Goal: Information Seeking & Learning: Stay updated

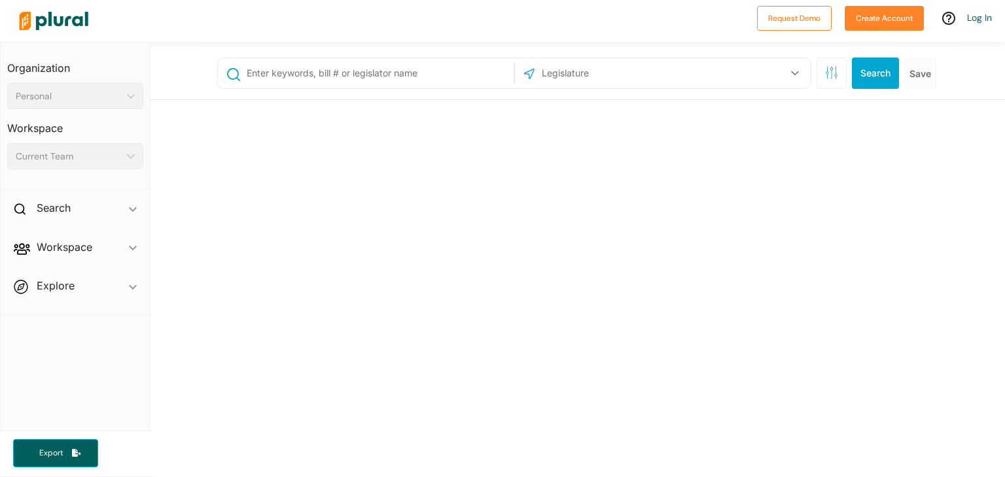
click at [383, 75] on input "text" at bounding box center [377, 73] width 265 height 25
paste input "Occupancy Tax"
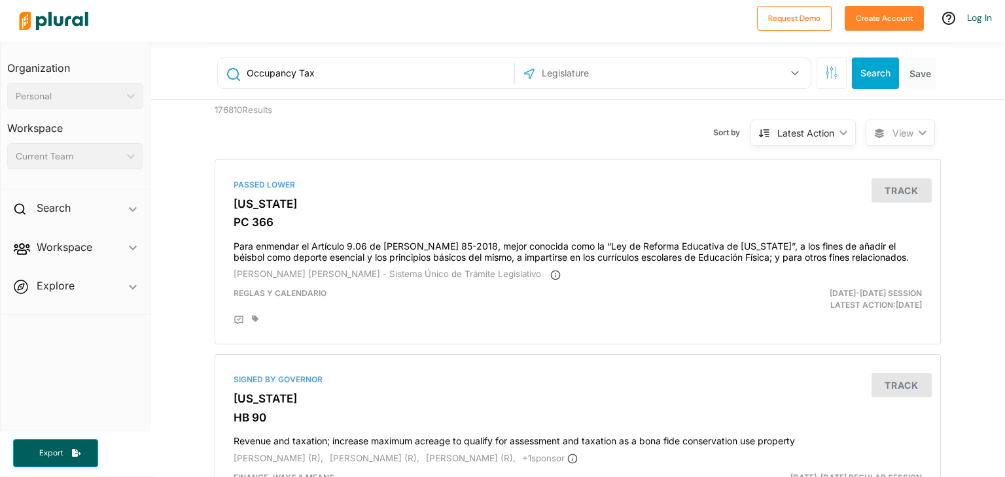
type input "Occupancy Tax"
click at [623, 73] on input "text" at bounding box center [610, 73] width 140 height 25
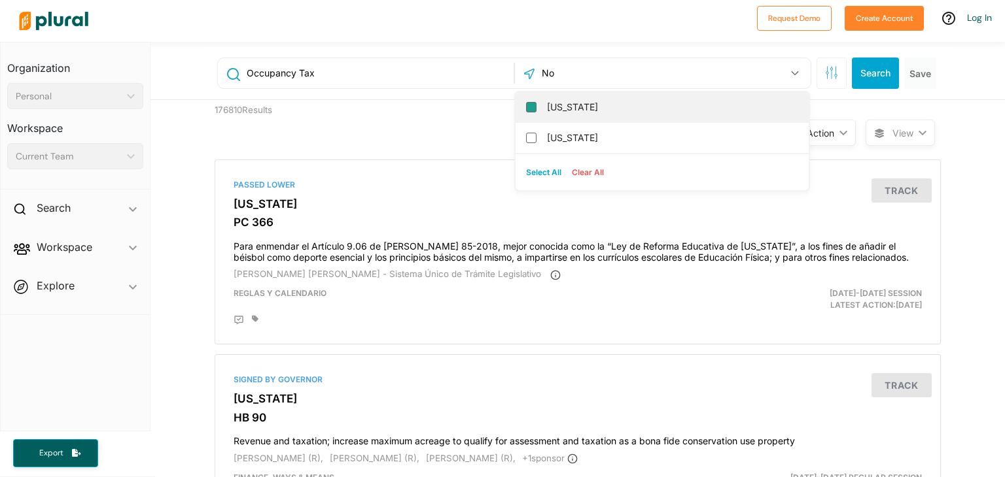
type input "No"
click at [526, 105] on input "[US_STATE]" at bounding box center [531, 107] width 10 height 10
checkbox input "true"
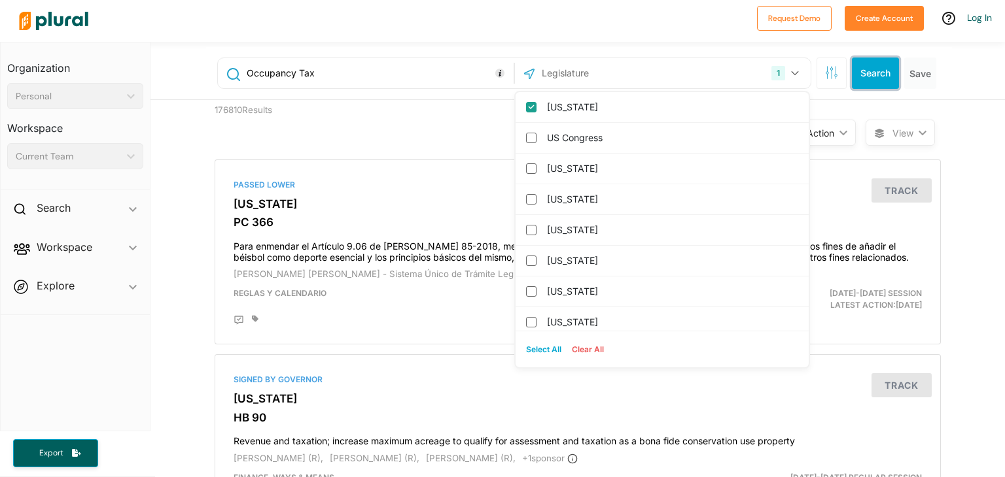
click at [872, 80] on button "Search" at bounding box center [875, 73] width 47 height 31
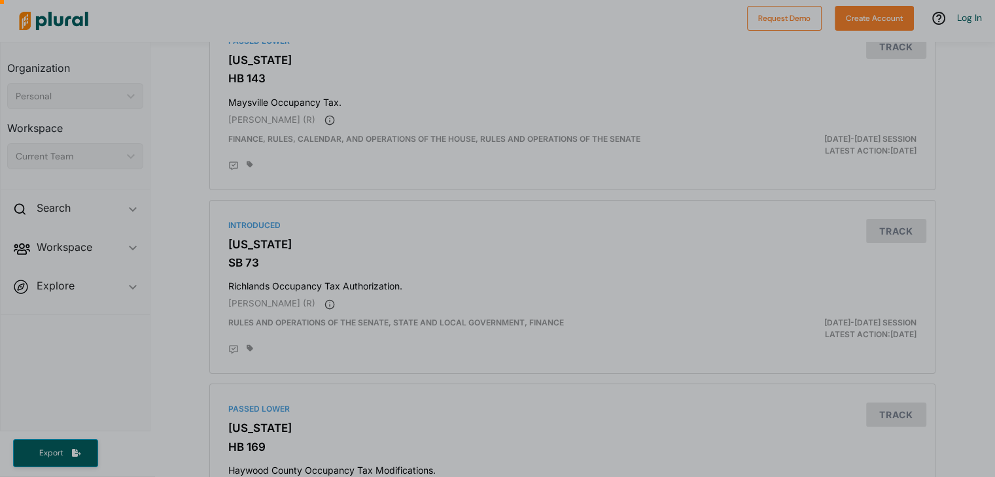
click at [207, 305] on div at bounding box center [497, 211] width 995 height 532
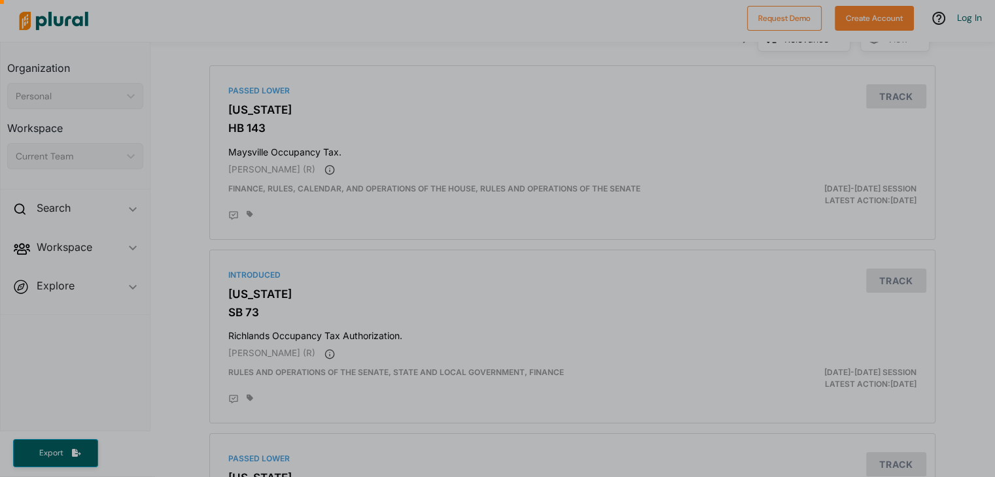
scroll to position [89, 0]
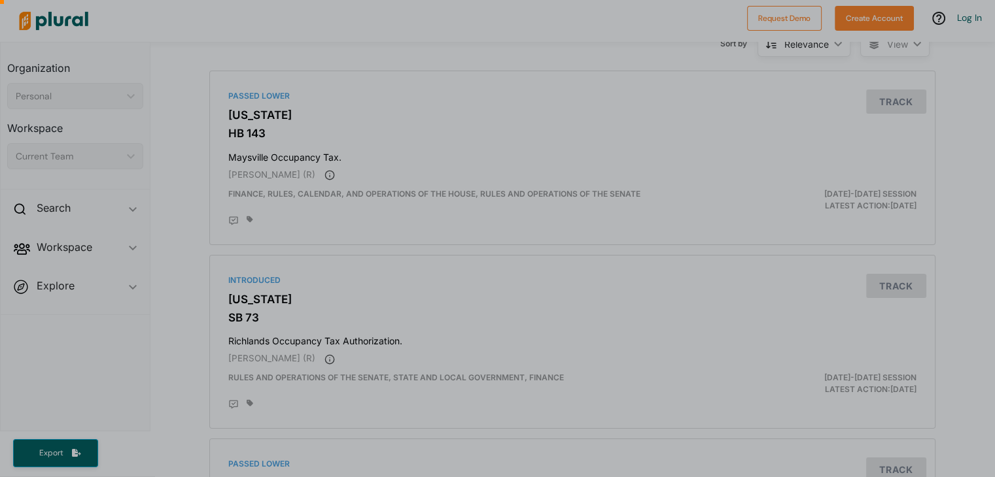
drag, startPoint x: 990, startPoint y: 84, endPoint x: 956, endPoint y: 209, distance: 130.3
click at [956, 209] on div at bounding box center [497, 238] width 995 height 477
click at [942, 124] on div at bounding box center [497, 239] width 995 height 477
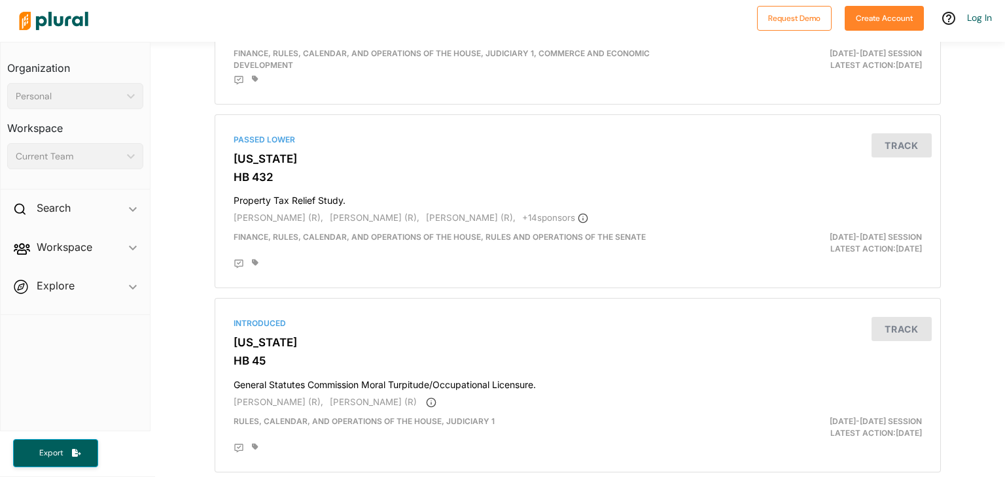
scroll to position [1519, 0]
